Goal: Transaction & Acquisition: Purchase product/service

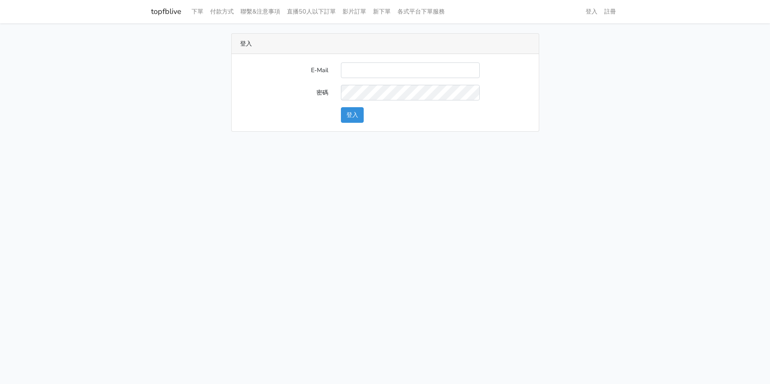
type input "[EMAIL_ADDRESS][DOMAIN_NAME]"
click at [356, 115] on button "登入" at bounding box center [352, 115] width 23 height 16
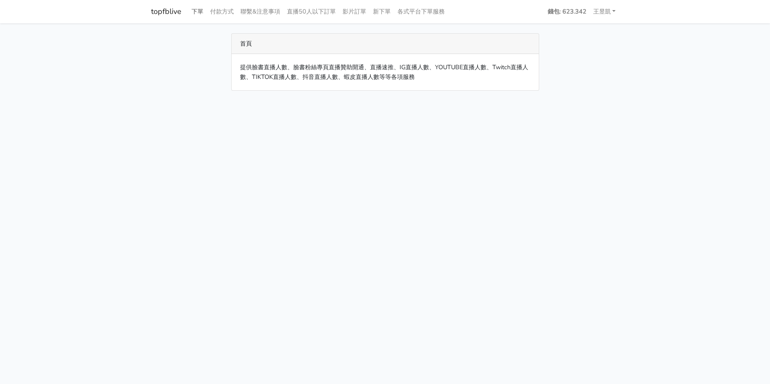
click at [197, 12] on link "下單" at bounding box center [197, 11] width 19 height 16
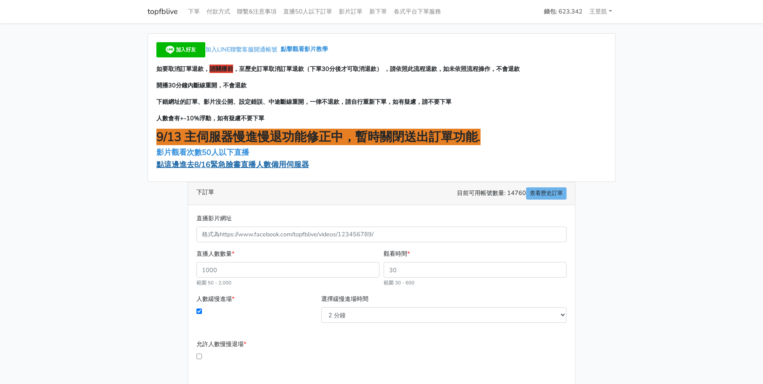
click at [230, 166] on span "點這邊進去8/16緊急臉書直播人數備用伺服器" at bounding box center [232, 164] width 153 height 10
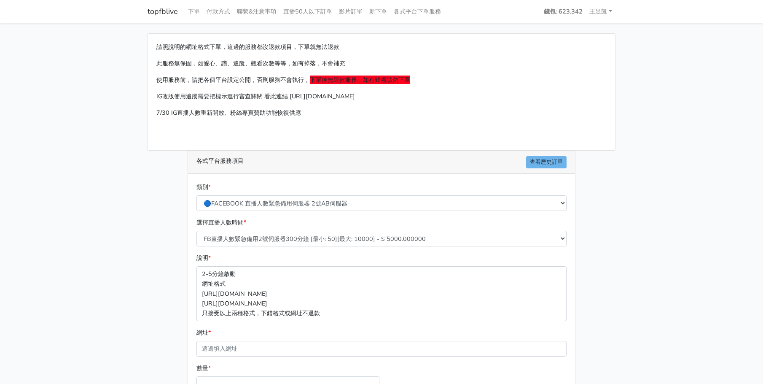
click at [35, 80] on main "請照說明的網址格式下單，這邊的服務都沒退款項目，下單就無法退款 此服務無保固，如愛心、讚、追蹤、觀看次數等等，如有掉落，不會補充 使用服務前，請把各個平台設定…" at bounding box center [381, 250] width 763 height 454
click at [38, 128] on main "請照說明的網址格式下單，這邊的服務都沒退款項目，下單就無法退款 此服務無保固，如愛心、讚、追蹤、觀看次數等等，如有掉落，不會補充 使用服務前，請把各個平台設定…" at bounding box center [381, 250] width 763 height 454
click at [46, 197] on main "請照說明的網址格式下單，這邊的服務都沒退款項目，下單就無法退款 此服務無保固，如愛心、讚、追蹤、觀看次數等等，如有掉落，不會補充 使用服務前，請把各個平台設定…" at bounding box center [381, 250] width 763 height 454
click at [128, 173] on main "請照說明的網址格式下單，這邊的服務都沒退款項目，下單就無法退款 此服務無保固，如愛心、讚、追蹤、觀看次數等等，如有掉落，不會補充 使用服務前，請把各個平台設定…" at bounding box center [381, 250] width 763 height 454
click at [75, 249] on main "請照說明的網址格式下單，這邊的服務都沒退款項目，下單就無法退款 此服務無保固，如愛心、讚、追蹤、觀看次數等等，如有掉落，不會補充 使用服務前，請把各個平台設定…" at bounding box center [381, 250] width 763 height 454
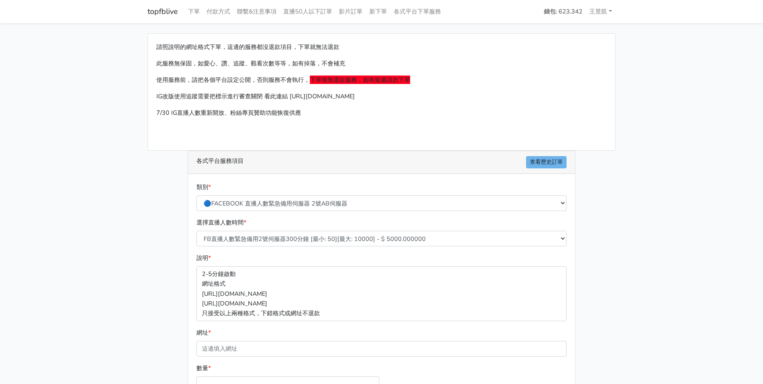
drag, startPoint x: 709, startPoint y: 81, endPoint x: 688, endPoint y: 89, distance: 22.8
click at [708, 83] on main "請照說明的網址格式下單，這邊的服務都沒退款項目，下單就無法退款 此服務無保固，如愛心、讚、追蹤、觀看次數等等，如有掉落，不會補充 使用服務前，請把各個平台設定…" at bounding box center [381, 250] width 763 height 454
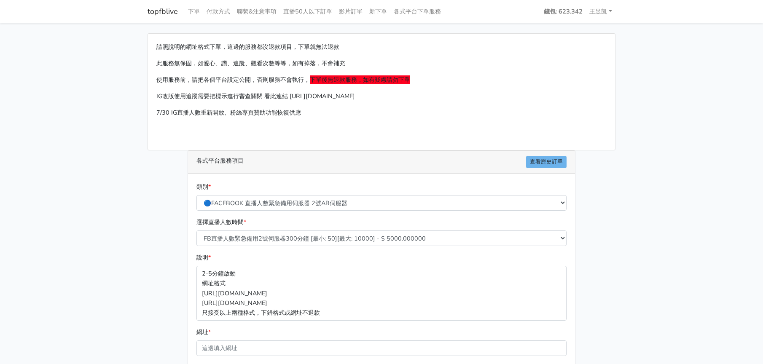
click at [37, 81] on main "請照說明的網址格式下單，這邊的服務都沒退款項目，下單就無法退款 此服務無保固，如愛心、讚、追蹤、觀看次數等等，如有掉落，不會補充 使用服務前，請把各個平台設定…" at bounding box center [381, 250] width 763 height 454
click at [43, 79] on main "請照說明的網址格式下單，這邊的服務都沒退款項目，下單就無法退款 此服務無保固，如愛心、讚、追蹤、觀看次數等等，如有掉落，不會補充 使用服務前，請把各個平台設定…" at bounding box center [381, 250] width 763 height 454
click at [704, 136] on main "請照說明的網址格式下單，這邊的服務都沒退款項目，下單就無法退款 此服務無保固，如愛心、讚、追蹤、觀看次數等等，如有掉落，不會補充 使用服務前，請把各個平台設定…" at bounding box center [381, 250] width 763 height 454
click at [721, 83] on main "請照說明的網址格式下單，這邊的服務都沒退款項目，下單就無法退款 此服務無保固，如愛心、讚、追蹤、觀看次數等等，如有掉落，不會補充 使用服務前，請把各個平台設定…" at bounding box center [381, 250] width 763 height 454
click at [33, 83] on main "請照說明的網址格式下單，這邊的服務都沒退款項目，下單就無法退款 此服務無保固，如愛心、讚、追蹤、觀看次數等等，如有掉落，不會補充 使用服務前，請把各個平台設定…" at bounding box center [381, 250] width 763 height 454
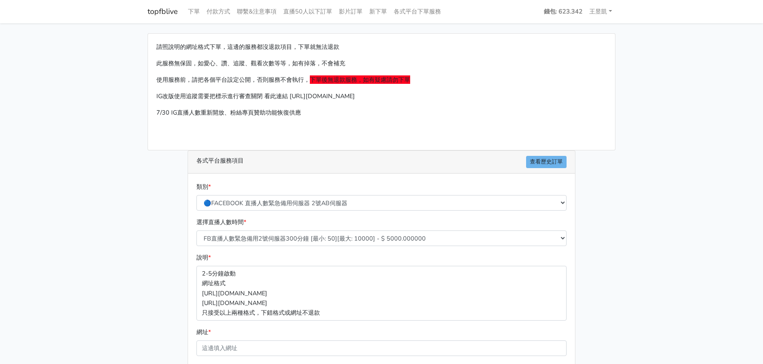
click at [669, 151] on main "請照說明的網址格式下單，這邊的服務都沒退款項目，下單就無法退款 此服務無保固，如愛心、讚、追蹤、觀看次數等等，如有掉落，不會補充 使用服務前，請把各個平台設定…" at bounding box center [381, 250] width 763 height 454
click at [41, 82] on main "請照說明的網址格式下單，這邊的服務都沒退款項目，下單就無法退款 此服務無保固，如愛心、讚、追蹤、觀看次數等等，如有掉落，不會補充 使用服務前，請把各個平台設定…" at bounding box center [381, 250] width 763 height 454
